Goal: Book appointment/travel/reservation

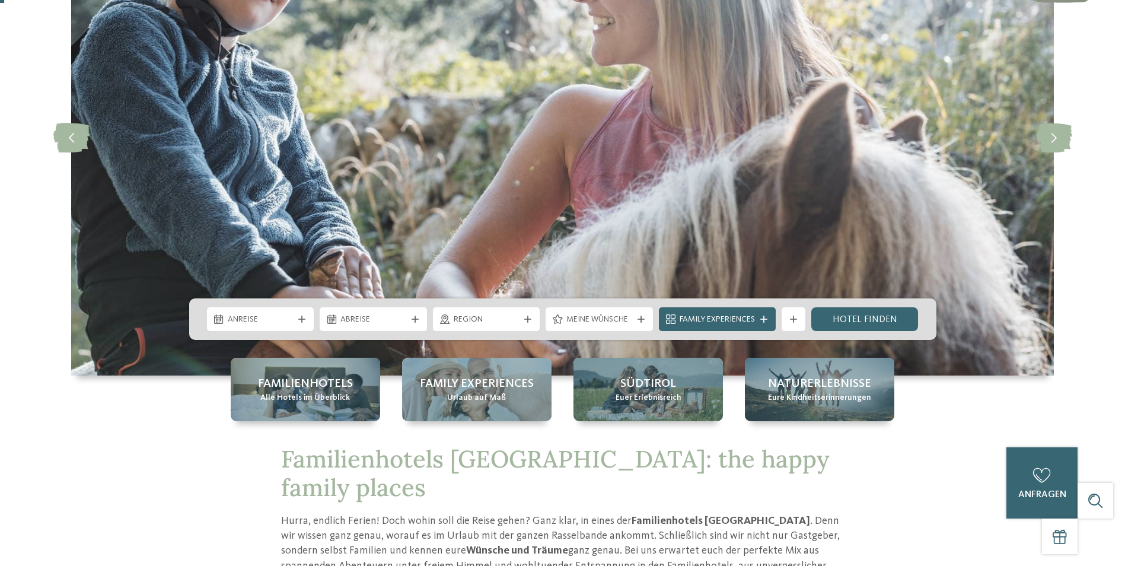
scroll to position [119, 0]
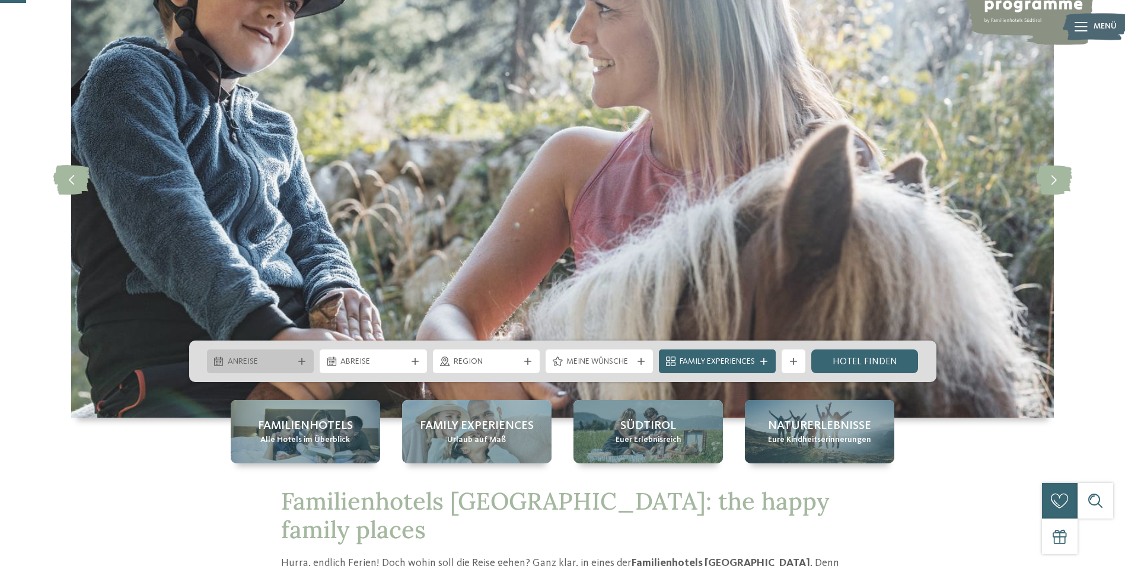
click at [254, 369] on div "Anreise" at bounding box center [260, 361] width 107 height 24
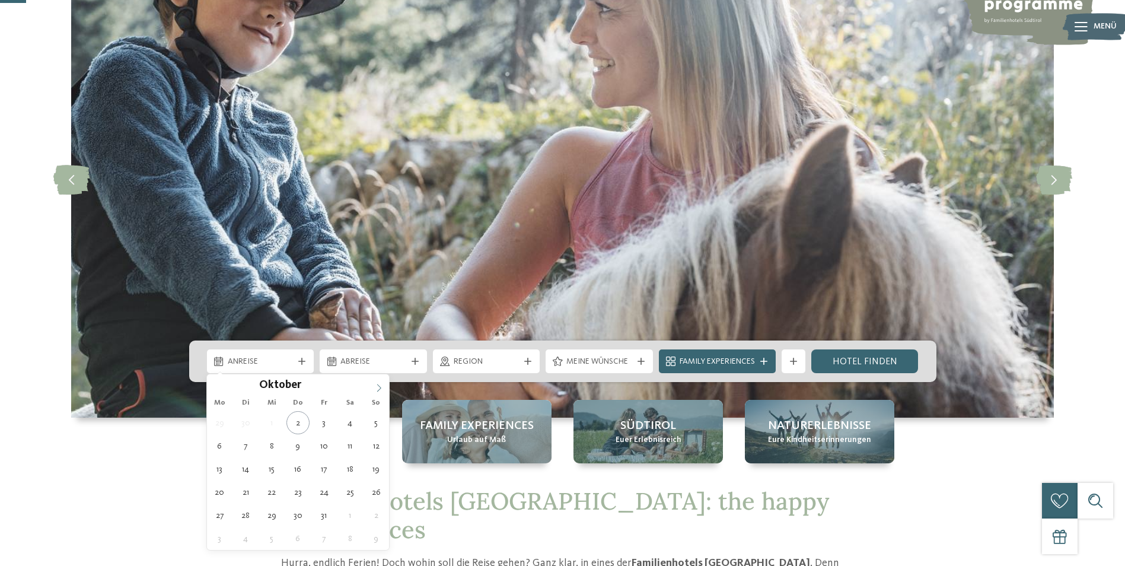
click at [374, 387] on span at bounding box center [379, 384] width 20 height 20
type input "****"
click at [374, 387] on span at bounding box center [379, 384] width 20 height 20
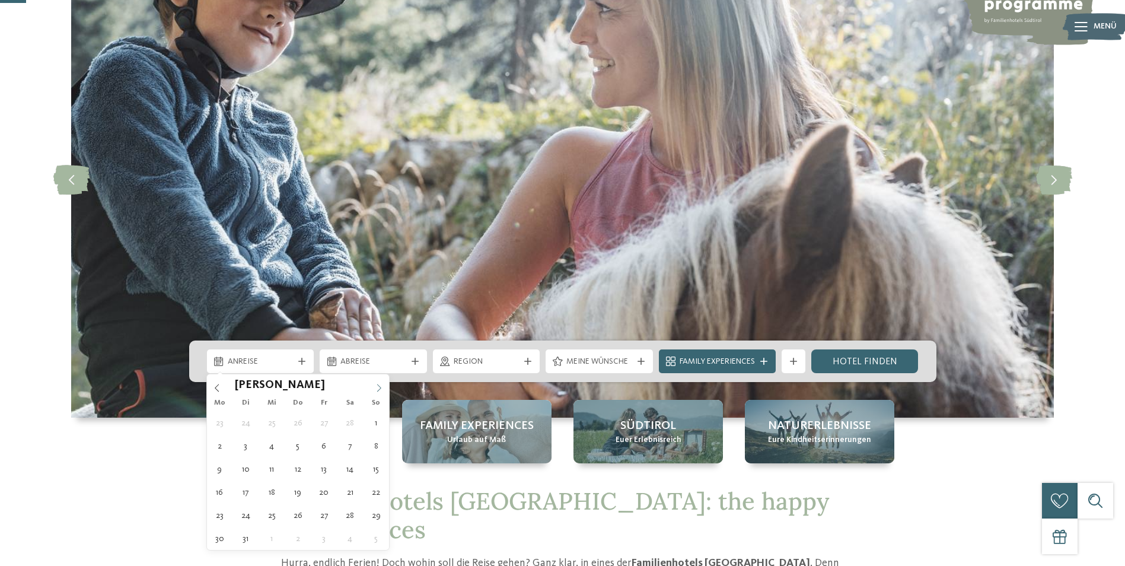
click at [374, 387] on span at bounding box center [379, 384] width 20 height 20
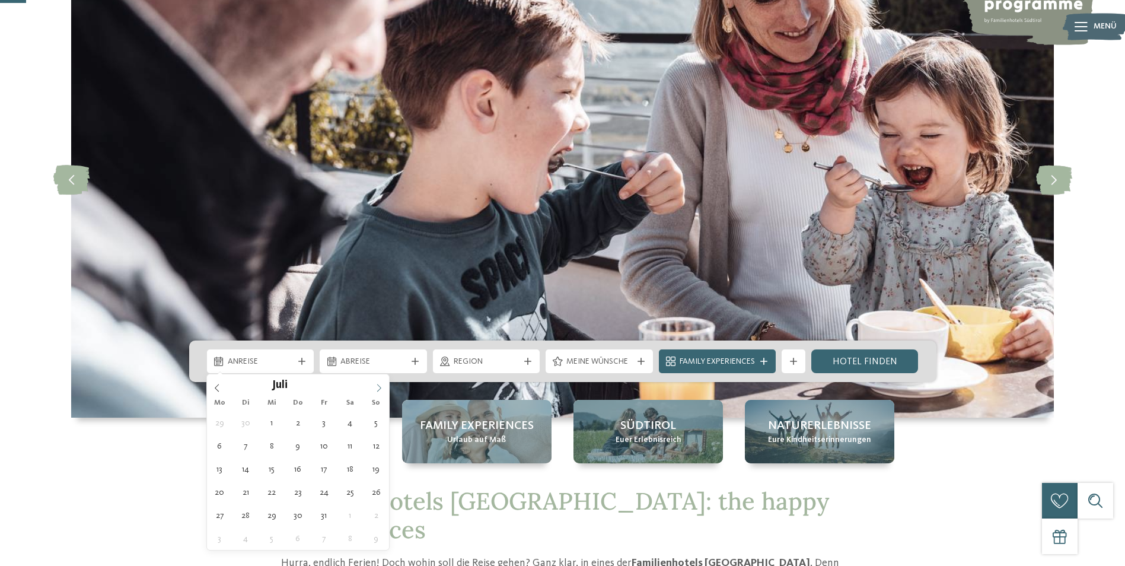
click at [374, 387] on span at bounding box center [379, 384] width 20 height 20
type div "[DATE]"
type input "****"
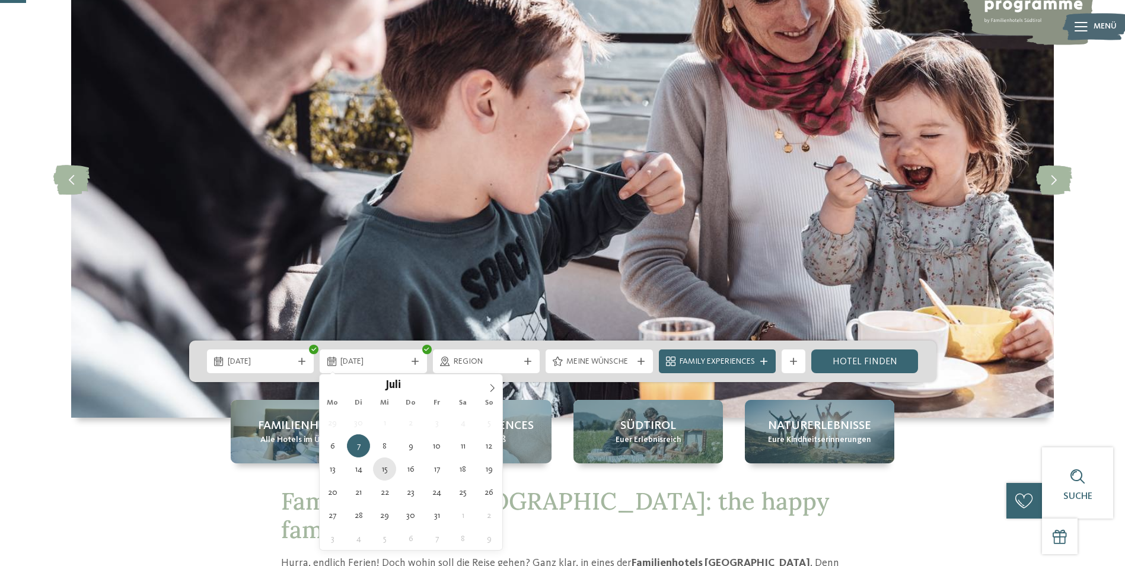
type div "[DATE]"
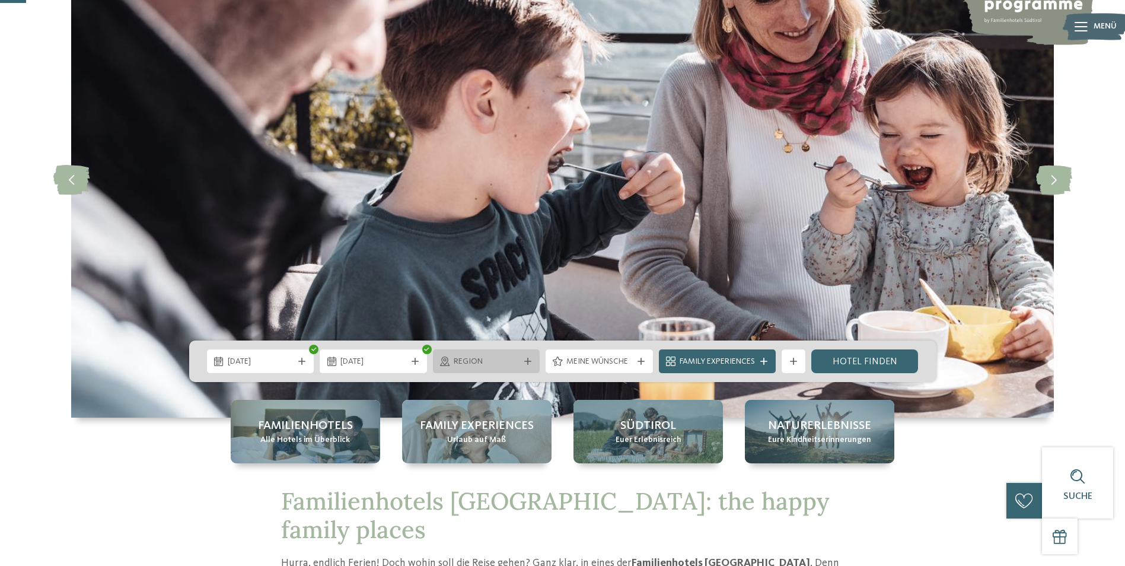
click at [516, 360] on span "Region" at bounding box center [487, 362] width 66 height 12
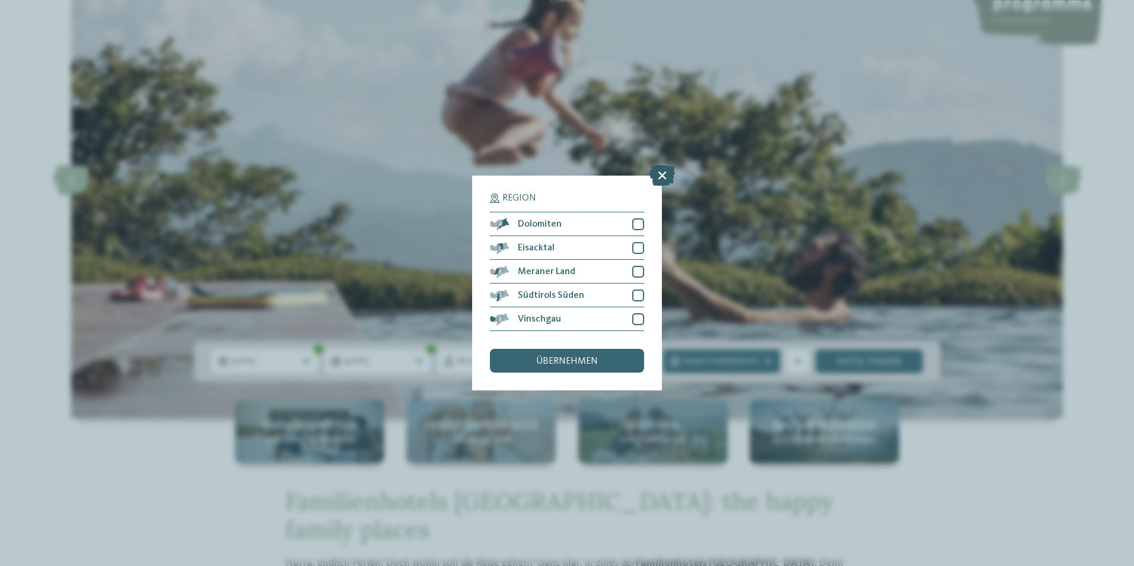
click at [668, 177] on icon at bounding box center [661, 175] width 25 height 21
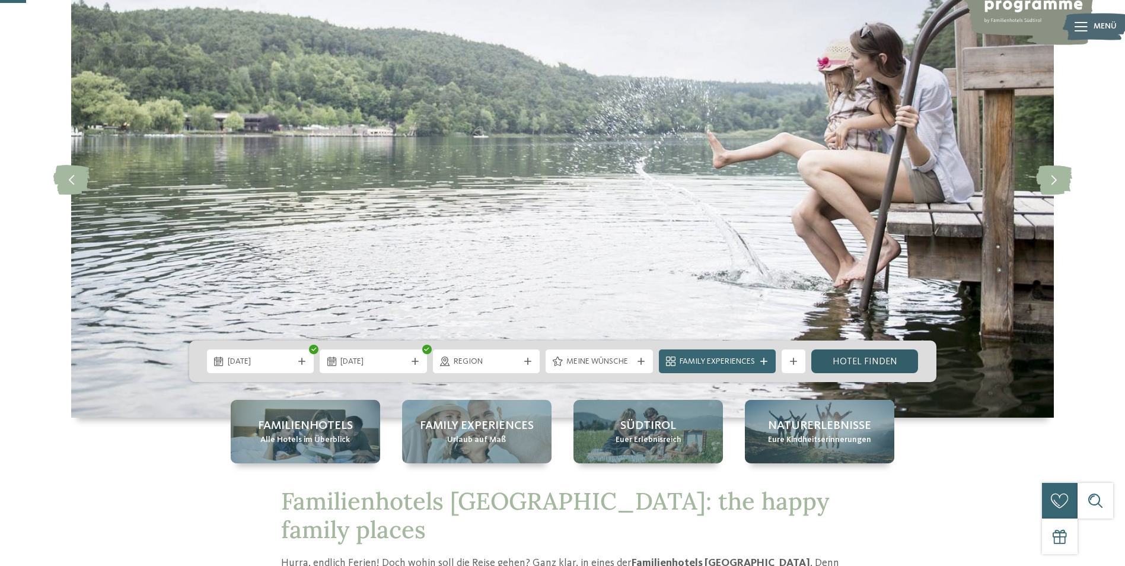
click at [856, 363] on link "Hotel finden" at bounding box center [864, 361] width 107 height 24
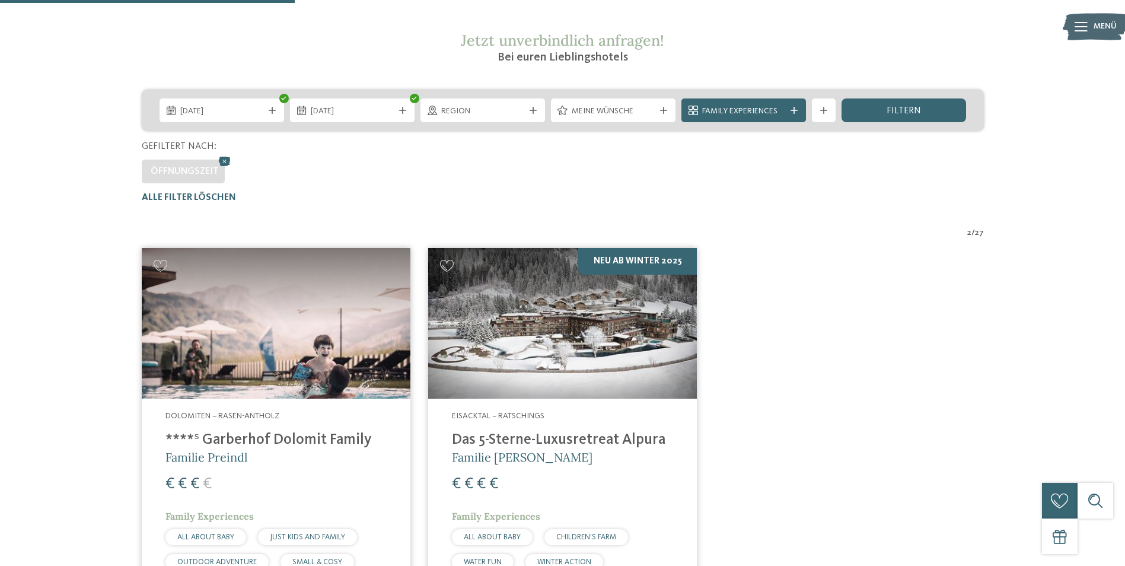
scroll to position [152, 0]
